Goal: Task Accomplishment & Management: Manage account settings

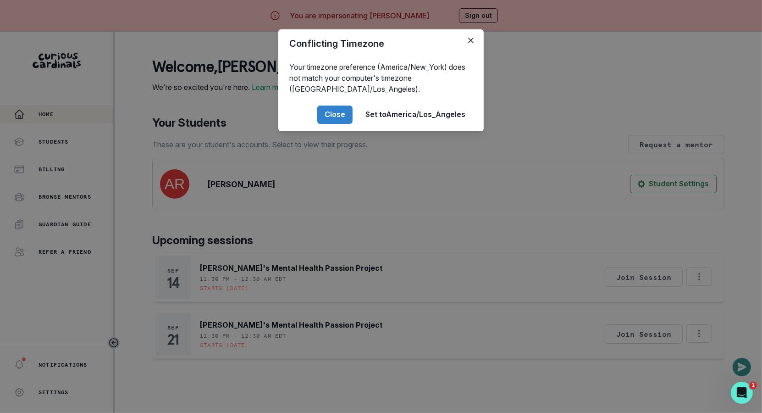
click at [334, 212] on div "Conflicting Timezone Your timezone preference (America/New_York) does not match…" at bounding box center [381, 206] width 762 height 413
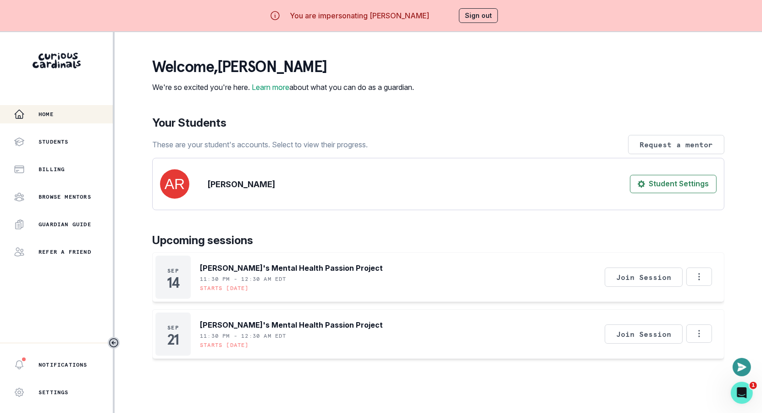
scroll to position [94, 0]
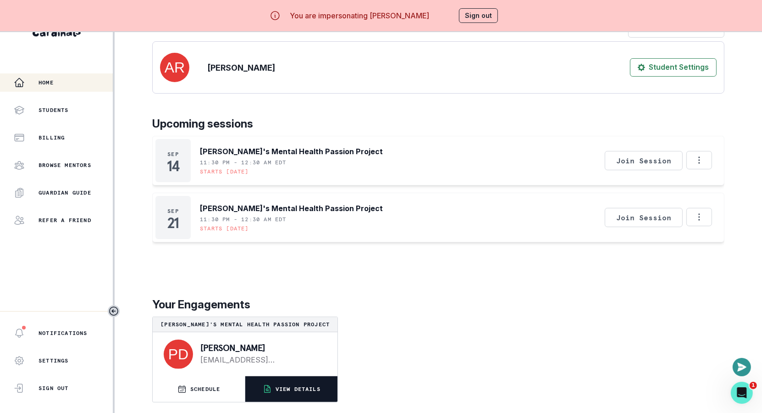
click at [293, 393] on button "VIEW DETAILS" at bounding box center [291, 389] width 92 height 26
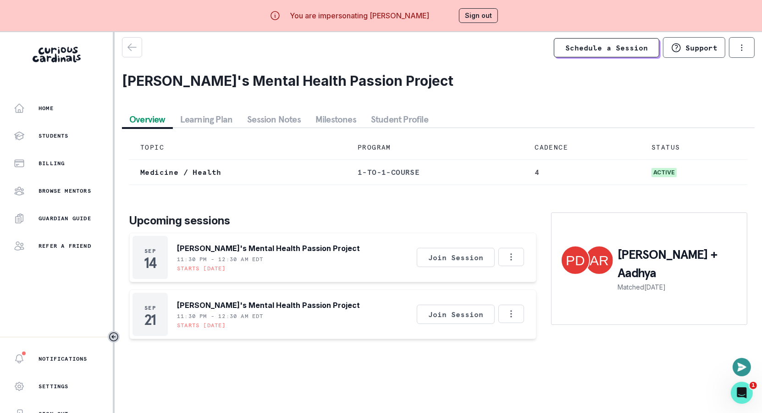
click at [319, 122] on button "Milestones" at bounding box center [335, 119] width 55 height 17
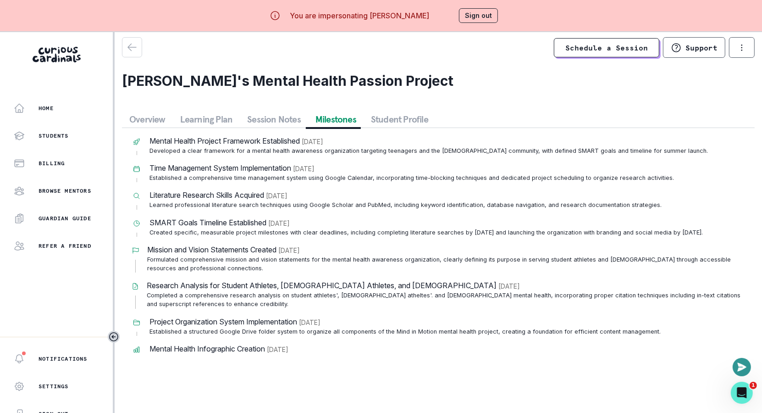
click at [258, 120] on button "Session Notes" at bounding box center [274, 119] width 68 height 17
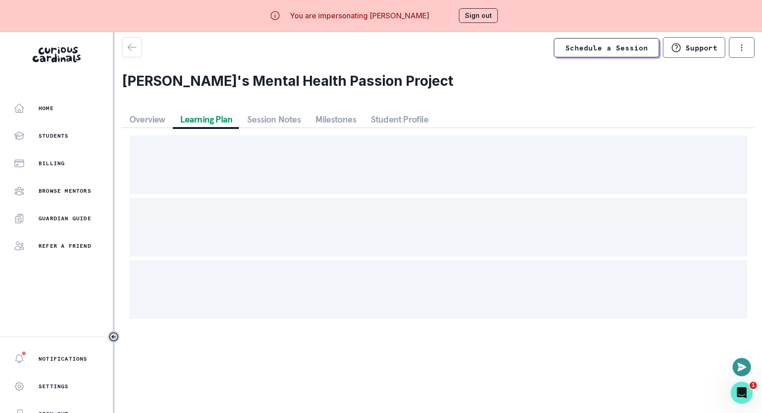
click at [210, 119] on button "Learning Plan" at bounding box center [206, 119] width 67 height 17
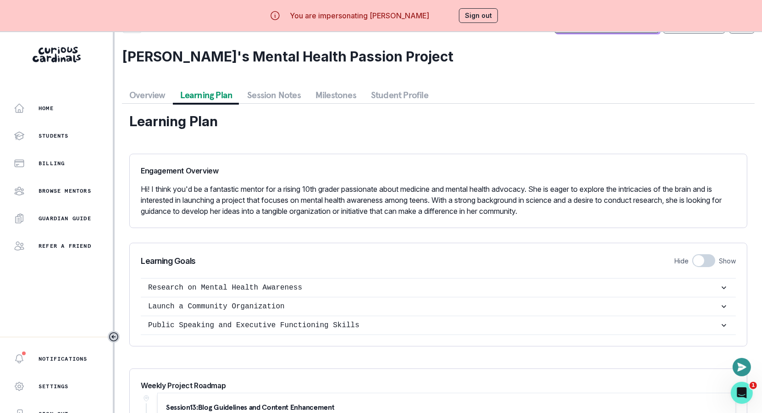
scroll to position [0, 0]
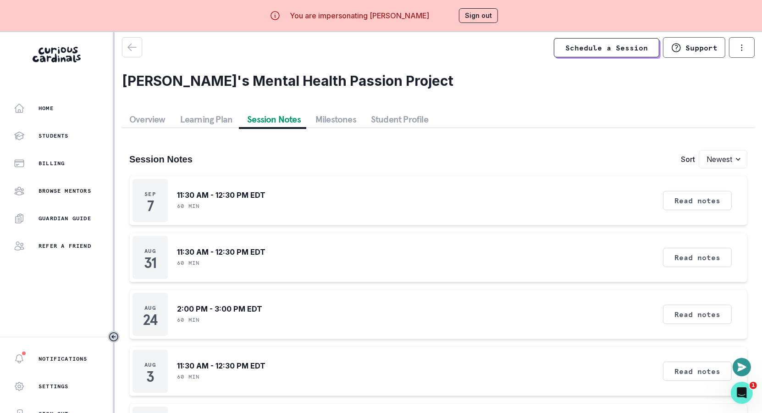
click at [290, 123] on button "Session Notes" at bounding box center [274, 119] width 68 height 17
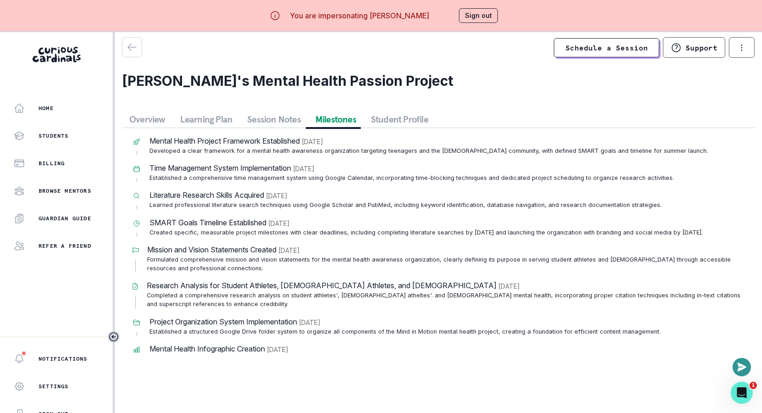
click at [344, 112] on button "Milestones" at bounding box center [335, 119] width 55 height 17
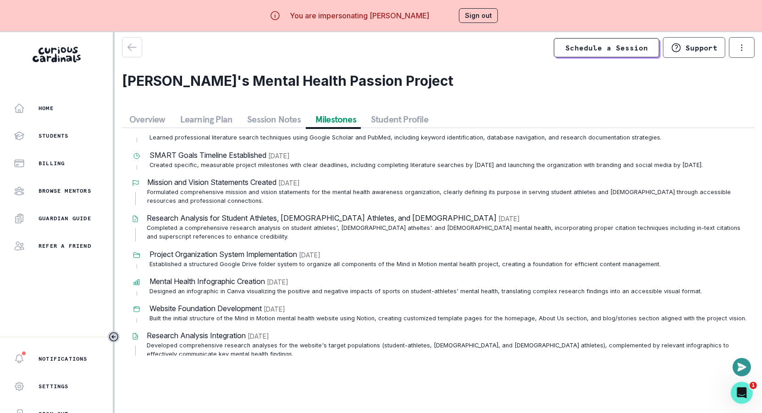
scroll to position [142, 0]
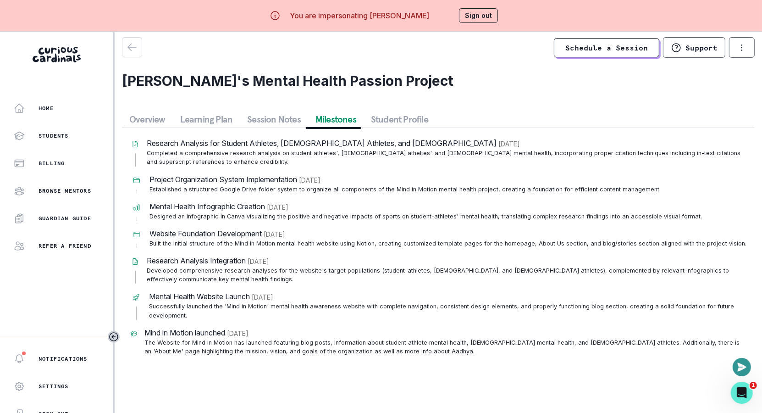
click at [146, 120] on button "Overview" at bounding box center [147, 119] width 51 height 17
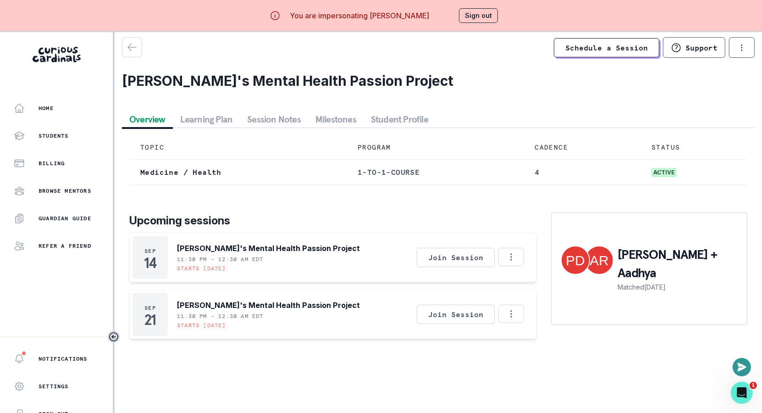
scroll to position [0, 0]
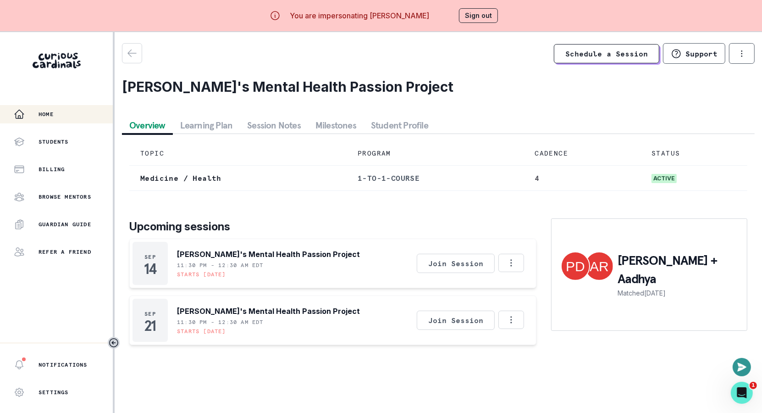
click at [75, 111] on div "Home" at bounding box center [63, 114] width 99 height 11
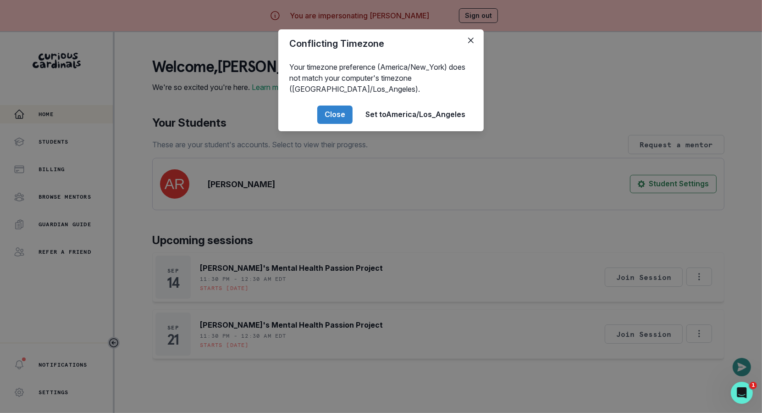
click at [313, 237] on div "Conflicting Timezone Your timezone preference (America/New_York) does not match…" at bounding box center [381, 206] width 762 height 413
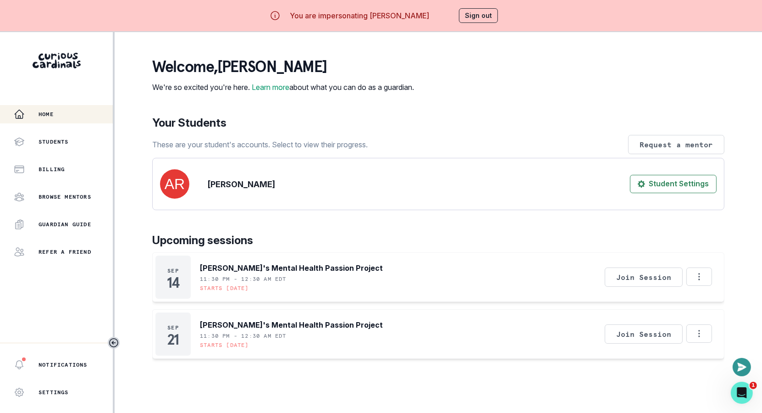
click at [473, 20] on button "Sign out" at bounding box center [478, 15] width 39 height 15
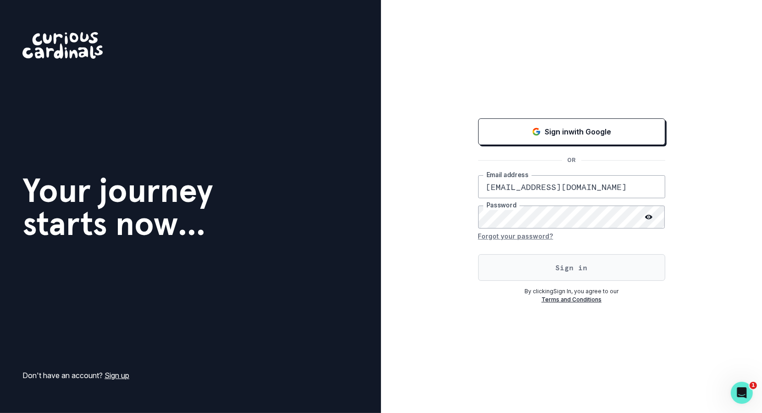
click at [509, 276] on button "Sign in" at bounding box center [571, 267] width 187 height 27
